Goal: Task Accomplishment & Management: Manage account settings

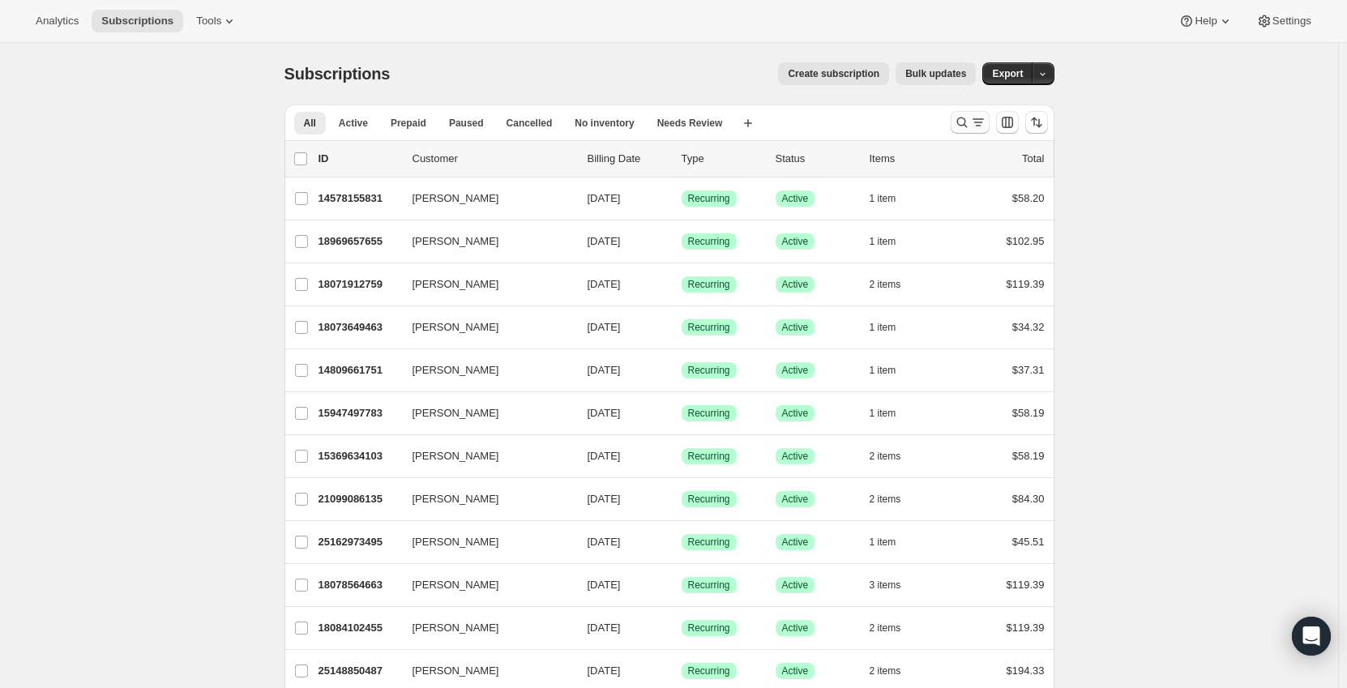
click at [981, 120] on icon "Search and filter results" at bounding box center [978, 122] width 16 height 16
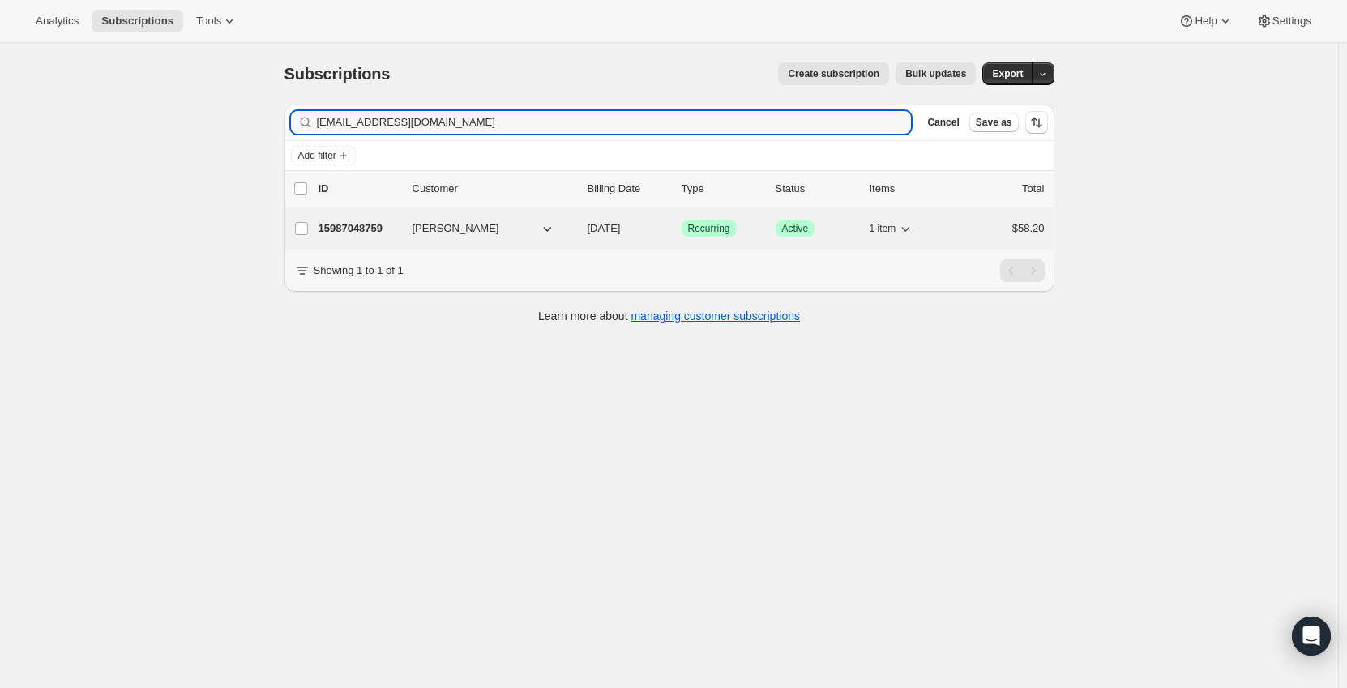
type input "[EMAIL_ADDRESS][DOMAIN_NAME]"
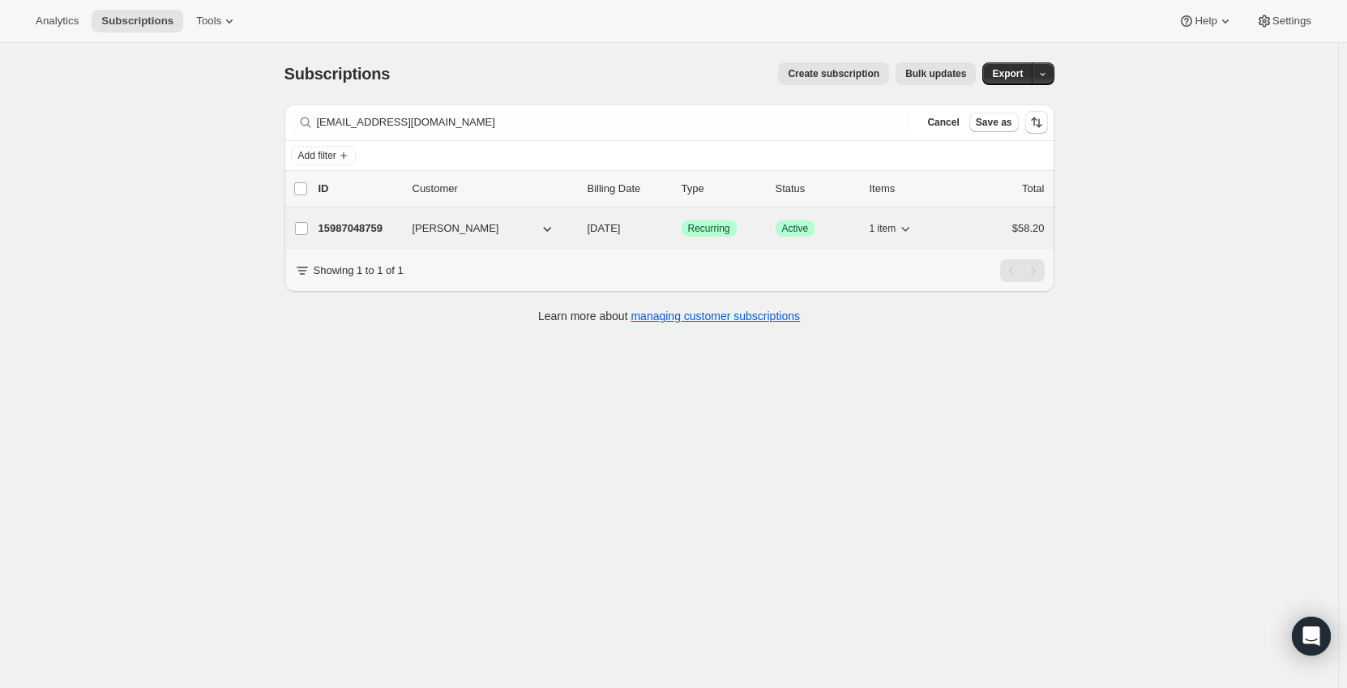
click at [462, 225] on span "[PERSON_NAME]" at bounding box center [455, 228] width 87 height 16
click at [389, 228] on p "15987048759" at bounding box center [358, 228] width 81 height 16
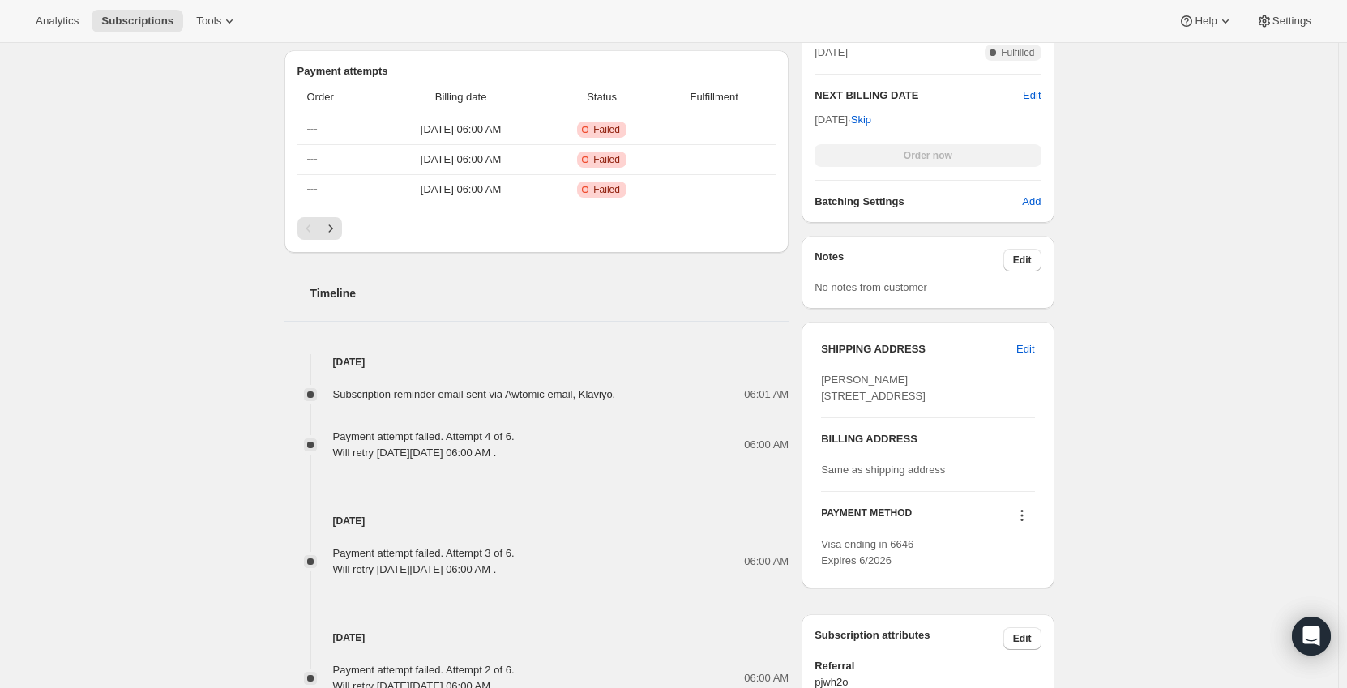
scroll to position [648, 0]
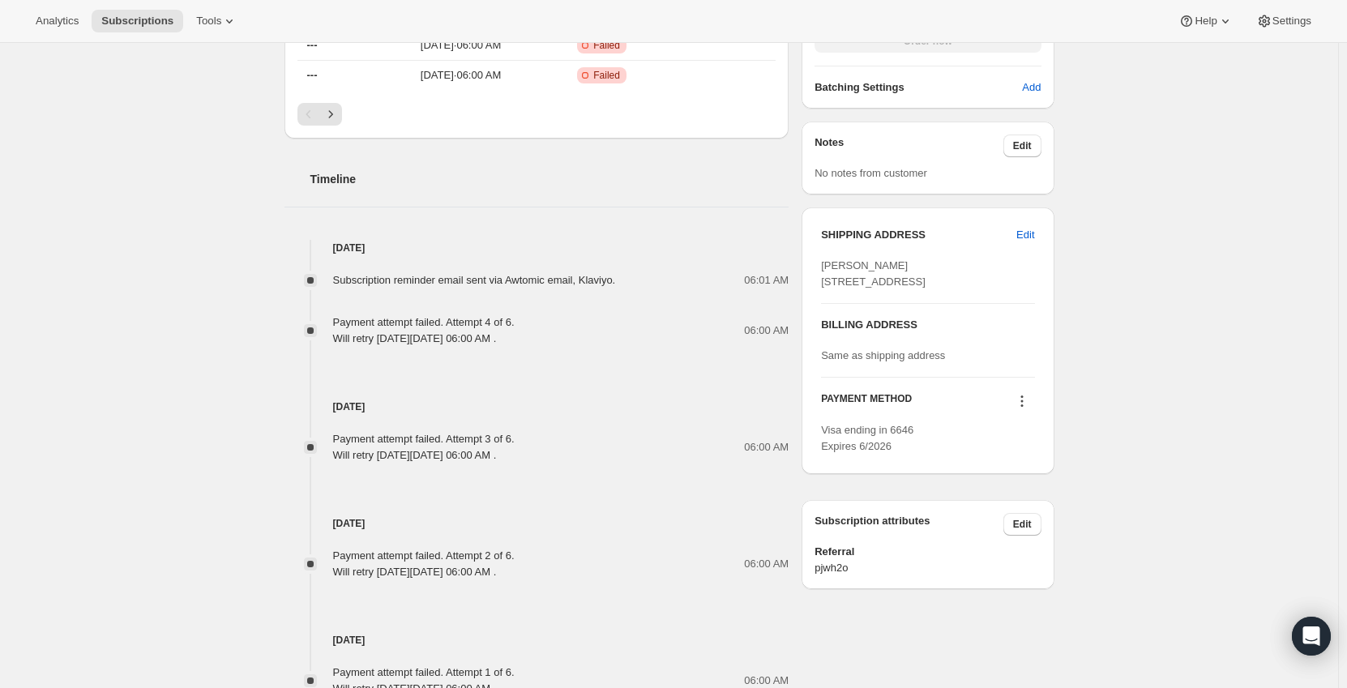
click at [1024, 409] on icon at bounding box center [1022, 401] width 16 height 16
click at [1030, 483] on span "Send link to update card" at bounding box center [1024, 480] width 113 height 12
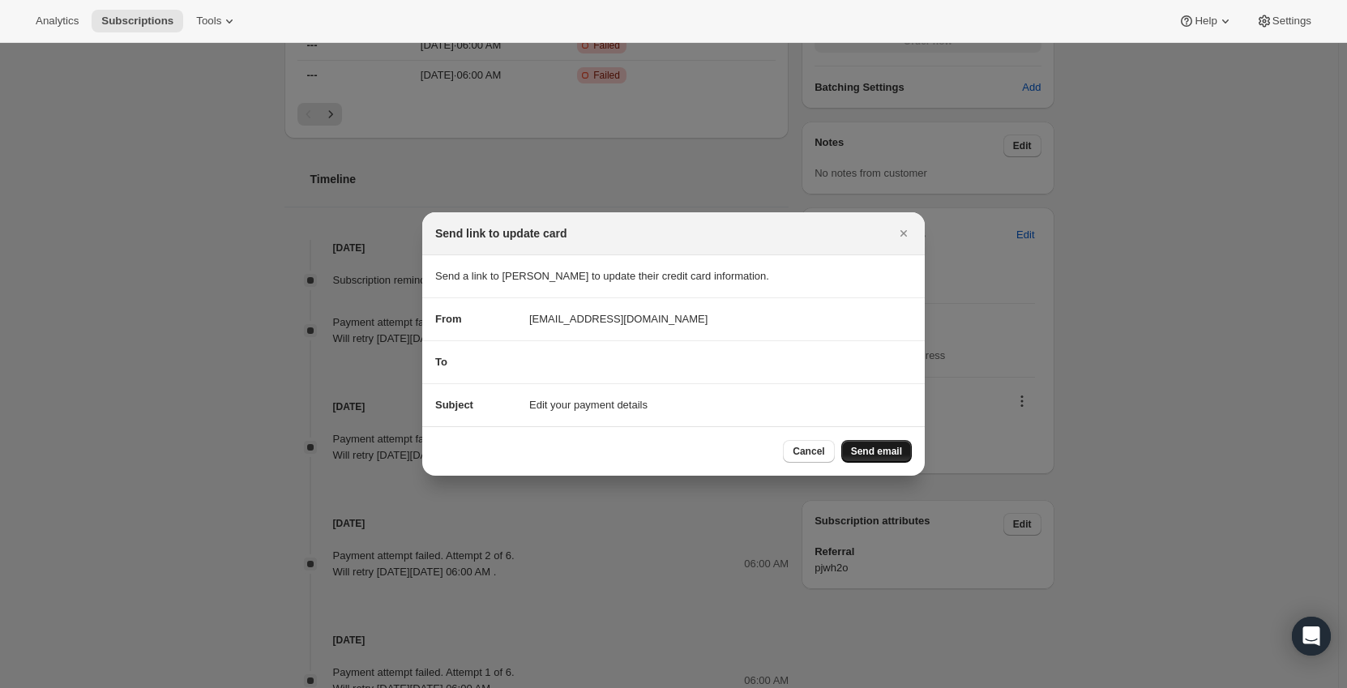
click at [893, 445] on button "Send email" at bounding box center [876, 451] width 71 height 23
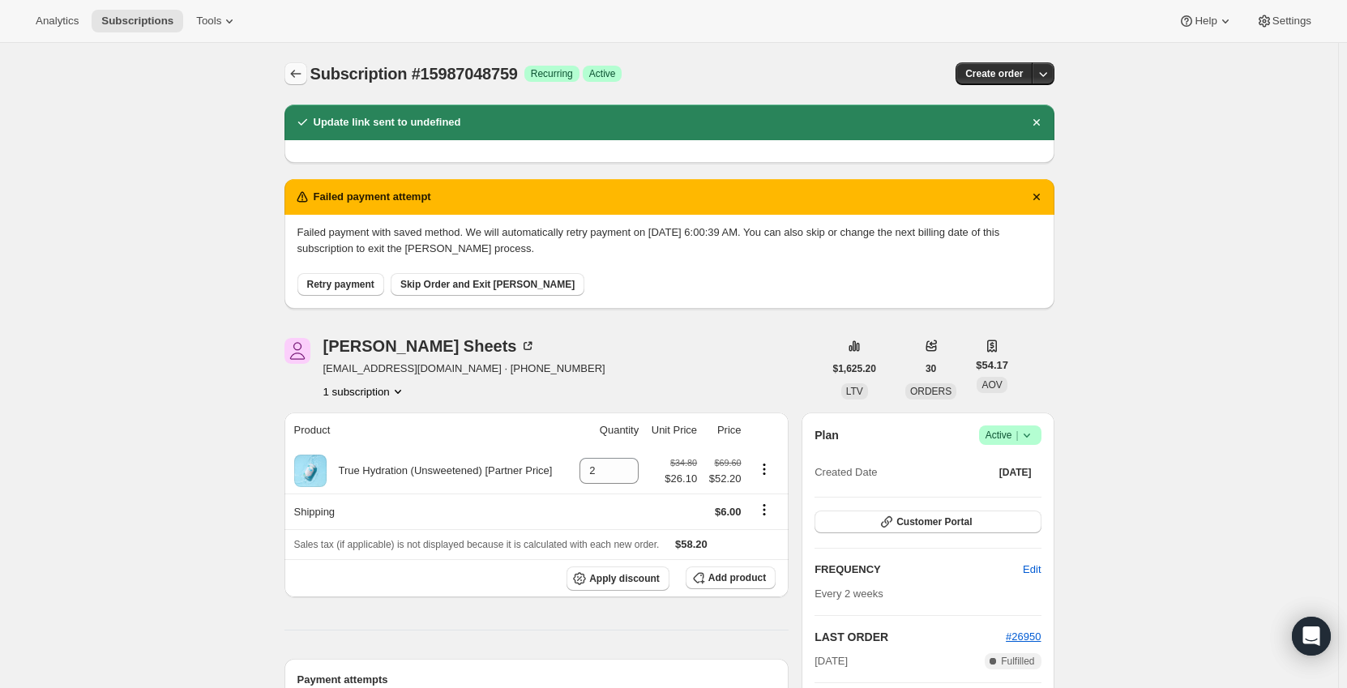
click at [295, 70] on icon "Subscriptions" at bounding box center [296, 74] width 16 height 16
